Goal: Task Accomplishment & Management: Use online tool/utility

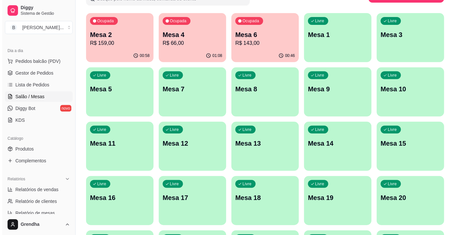
scroll to position [54, 0]
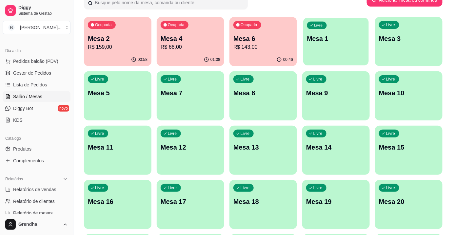
click at [357, 38] on p "Mesa 1" at bounding box center [336, 38] width 58 height 9
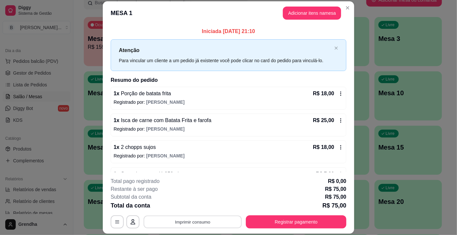
click at [196, 223] on button "Imprimir consumo" at bounding box center [193, 222] width 98 height 13
click at [189, 208] on button "IMPRESSORA" at bounding box center [193, 207] width 46 height 10
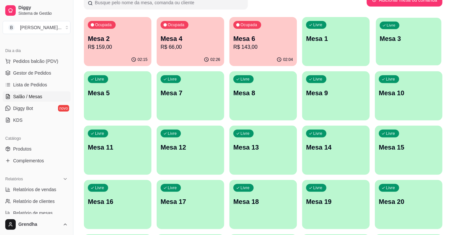
click at [389, 45] on div "Livre Mesa 3" at bounding box center [409, 38] width 66 height 40
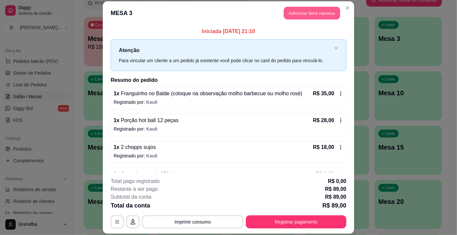
click at [300, 15] on button "Adicionar itens na mesa" at bounding box center [312, 13] width 56 height 13
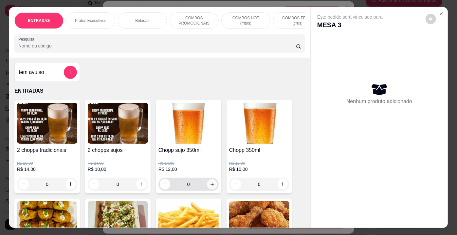
click at [212, 183] on button "increase-product-quantity" at bounding box center [212, 184] width 10 height 10
type input "1"
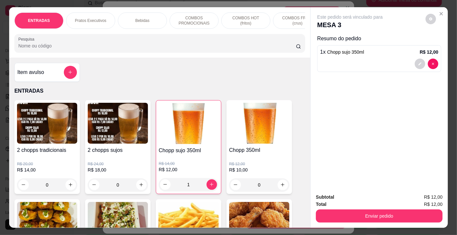
click at [406, 208] on div "Enviar pedido" at bounding box center [379, 215] width 127 height 15
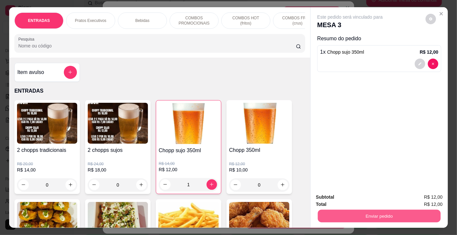
click at [404, 210] on button "Enviar pedido" at bounding box center [379, 216] width 123 height 13
click at [430, 192] on button "Enviar pedido" at bounding box center [426, 198] width 36 height 12
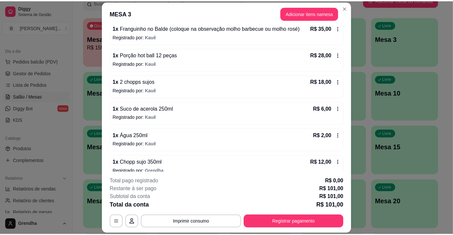
scroll to position [72, 0]
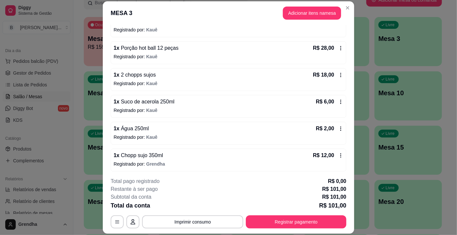
click at [138, 161] on p "Registrado por: [PERSON_NAME]" at bounding box center [229, 164] width 230 height 7
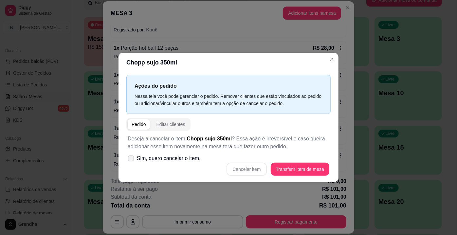
click at [133, 157] on span at bounding box center [131, 159] width 6 height 6
click at [132, 160] on input "Sim, quero cancelar o item." at bounding box center [129, 162] width 4 height 4
checkbox input "true"
click at [249, 170] on button "Cancelar item" at bounding box center [246, 169] width 39 height 13
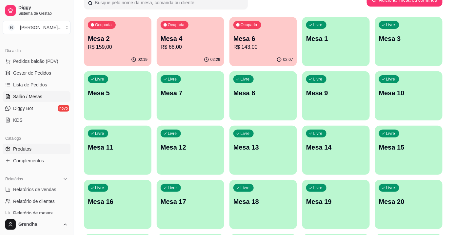
click at [18, 147] on span "Produtos" at bounding box center [22, 149] width 18 height 7
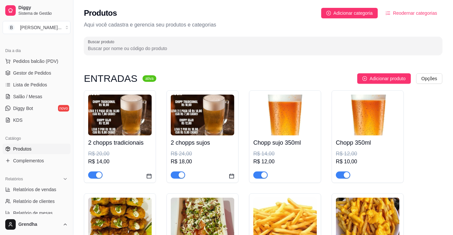
click at [93, 176] on span "button" at bounding box center [95, 175] width 14 height 7
click at [175, 174] on span "button" at bounding box center [178, 175] width 14 height 7
